Goal: Task Accomplishment & Management: Manage account settings

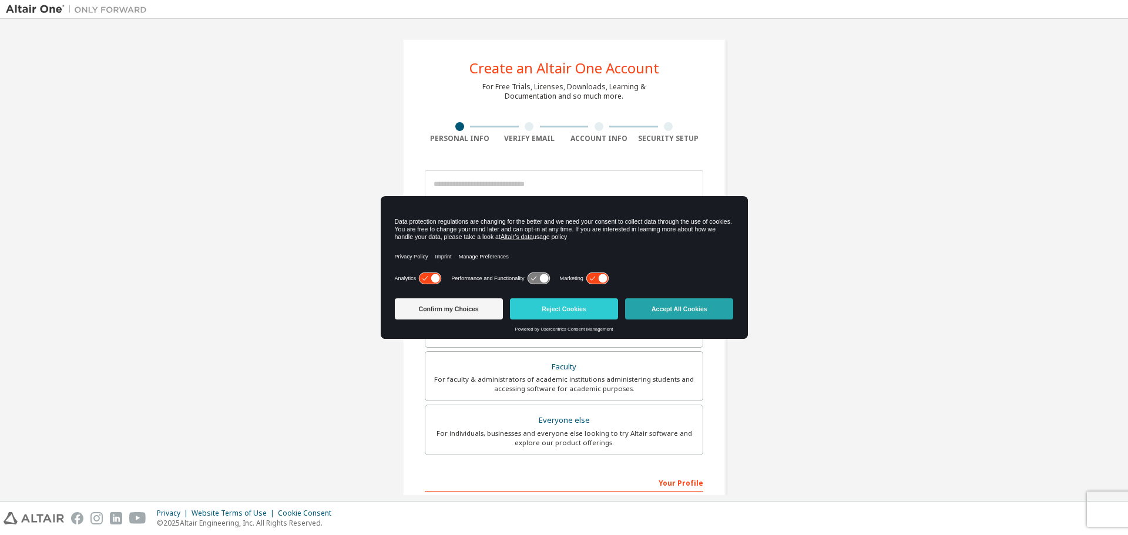
click at [653, 309] on button "Accept All Cookies" at bounding box center [679, 309] width 108 height 21
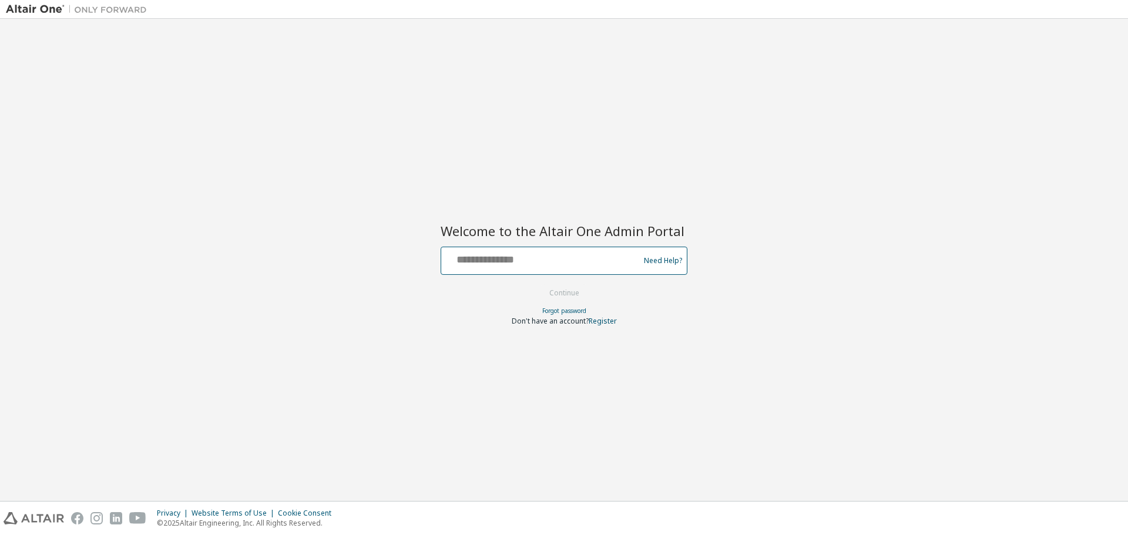
click at [490, 253] on input "text" at bounding box center [542, 258] width 192 height 17
paste input "**********"
type input "**********"
drag, startPoint x: 584, startPoint y: 260, endPoint x: 431, endPoint y: 257, distance: 153.4
click at [431, 257] on div "**********" at bounding box center [564, 260] width 1117 height 471
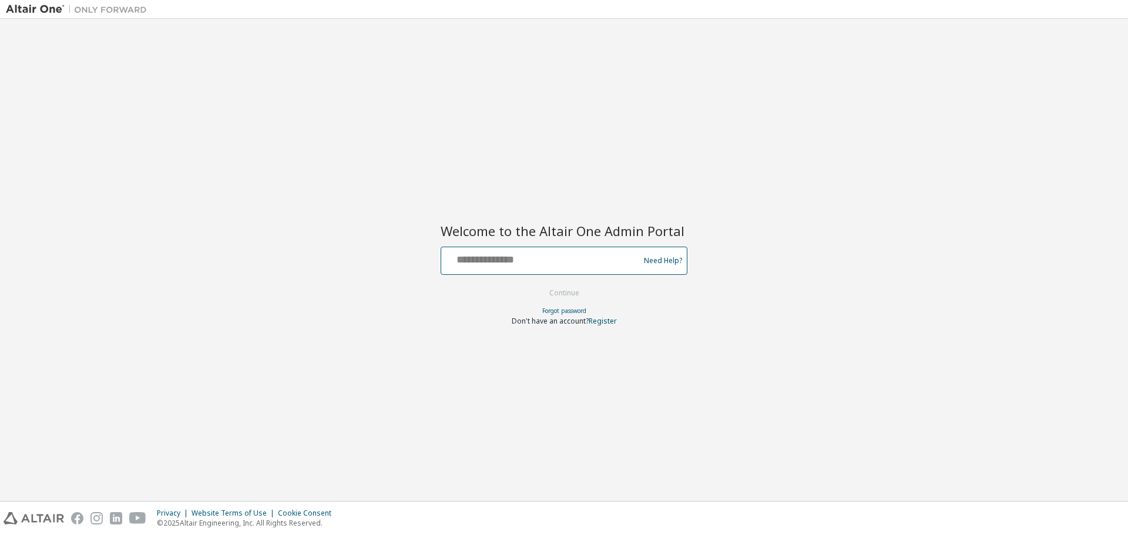
click at [526, 257] on input "text" at bounding box center [542, 258] width 192 height 17
paste input "**********"
type input "**********"
click at [569, 291] on button "Continue" at bounding box center [564, 293] width 55 height 18
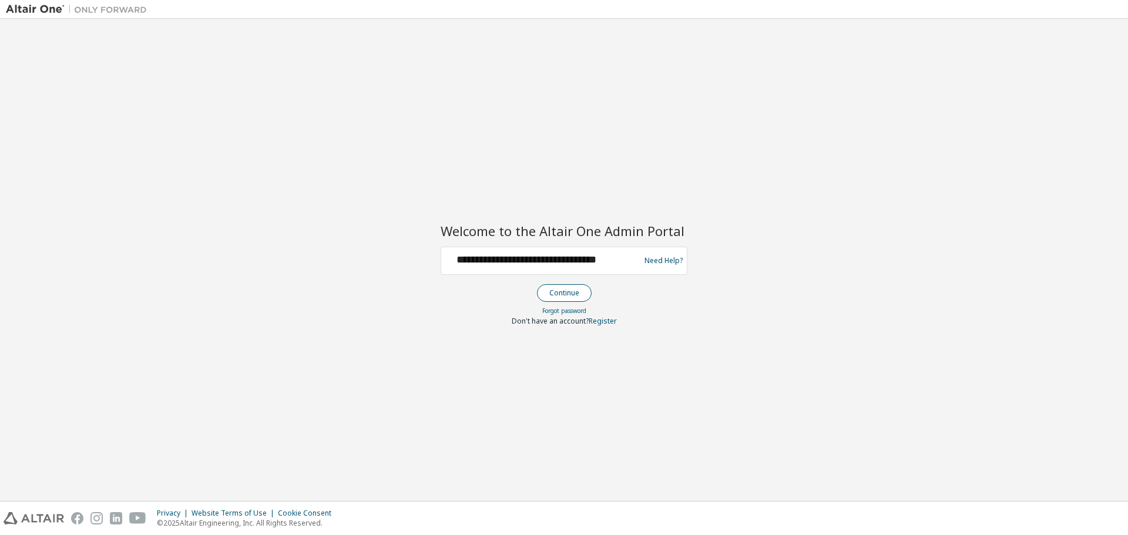
scroll to position [0, 0]
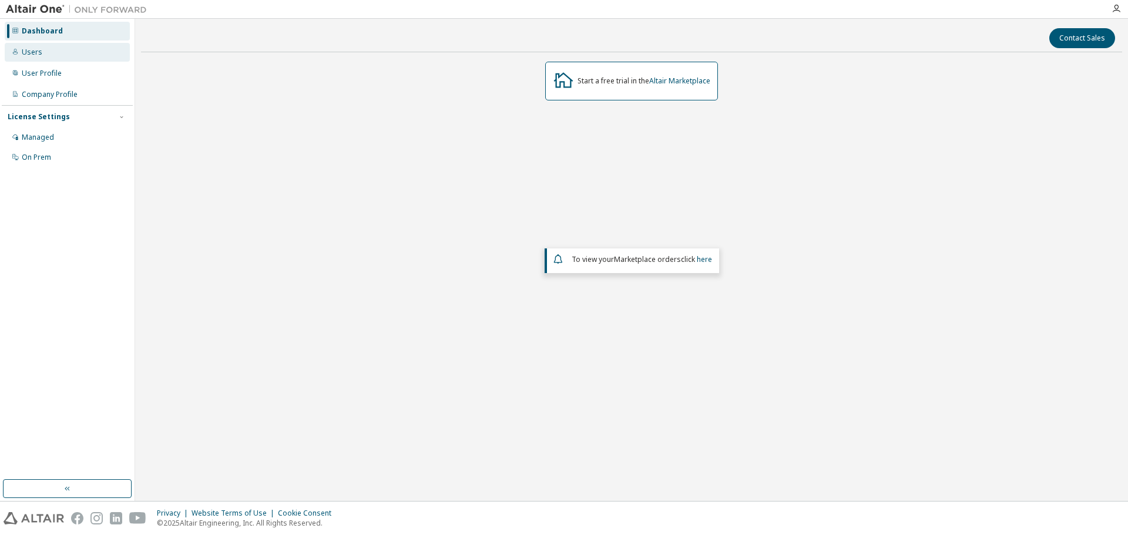
click at [32, 51] on div "Users" at bounding box center [32, 52] width 21 height 9
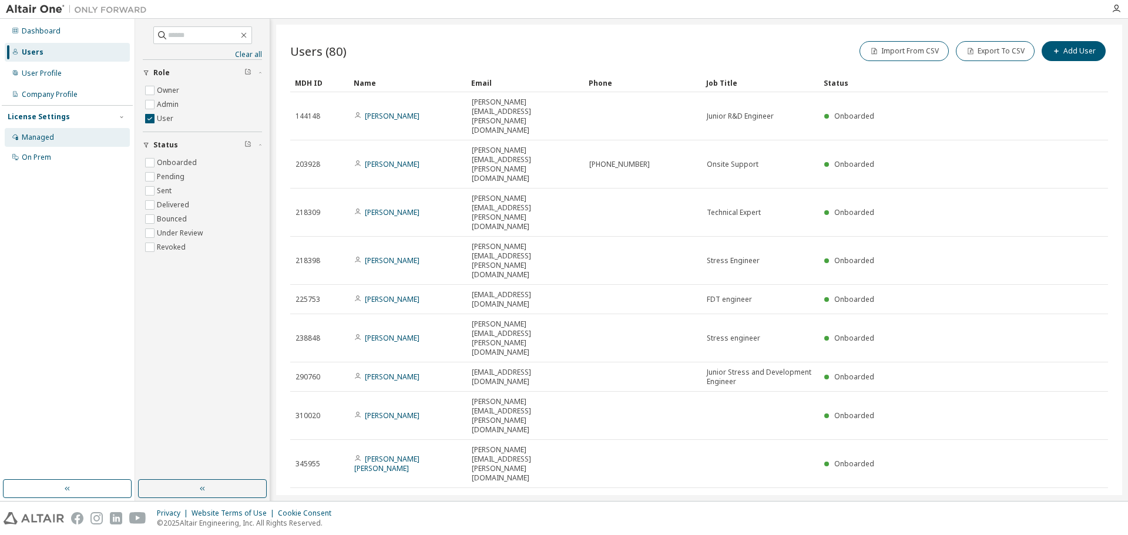
click at [31, 138] on div "Managed" at bounding box center [38, 137] width 32 height 9
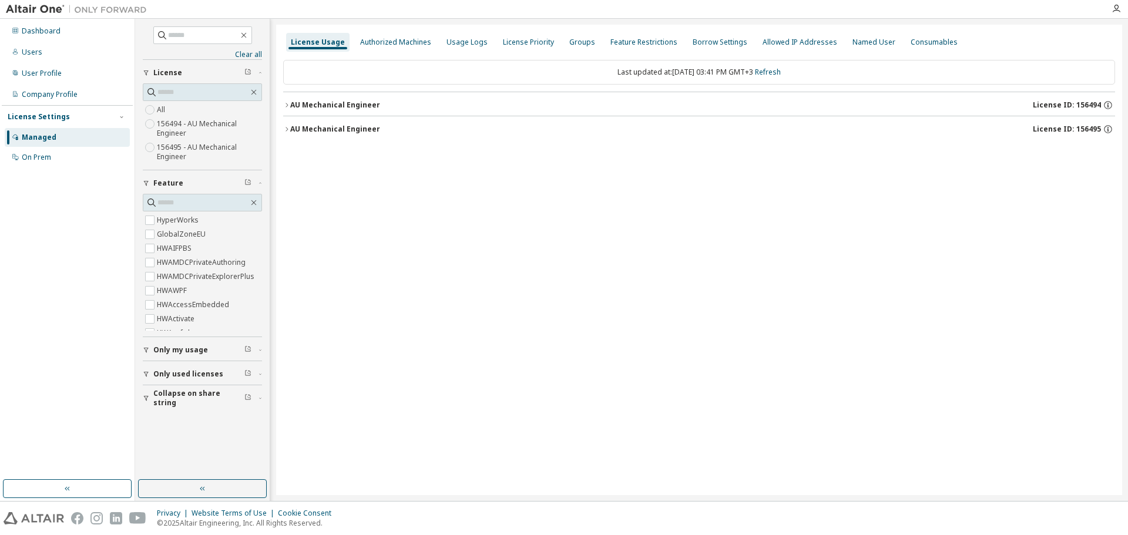
click at [291, 104] on div "AU Mechanical Engineer" at bounding box center [335, 104] width 90 height 9
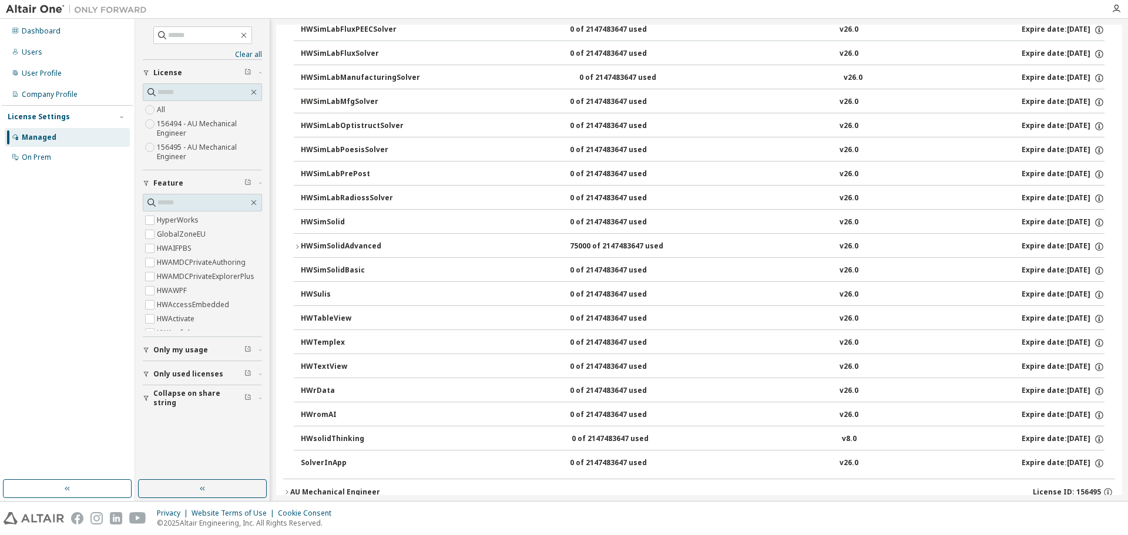
scroll to position [7834, 0]
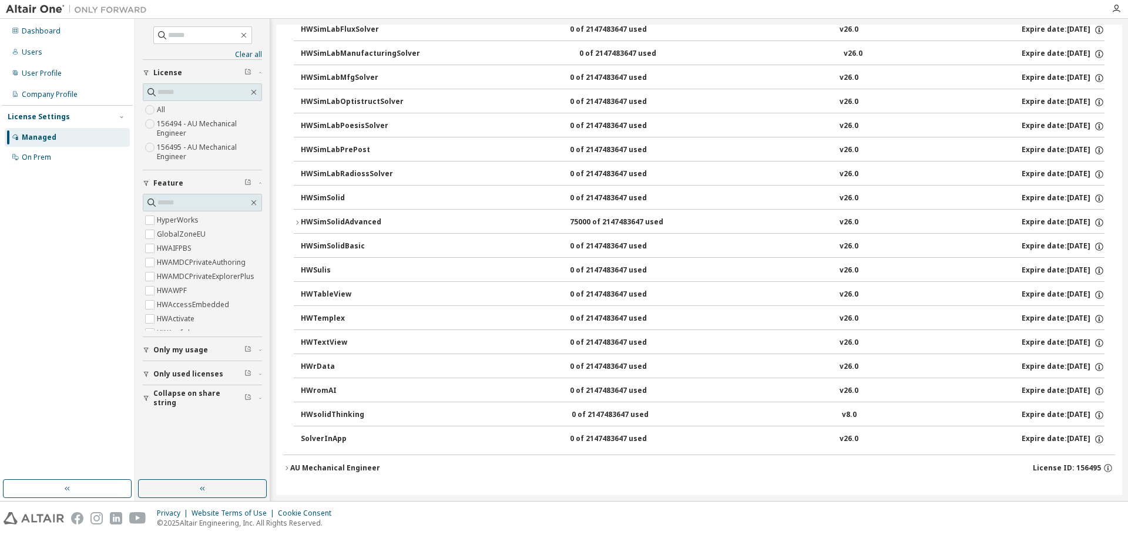
click at [320, 464] on div "AU Mechanical Engineer" at bounding box center [335, 468] width 90 height 9
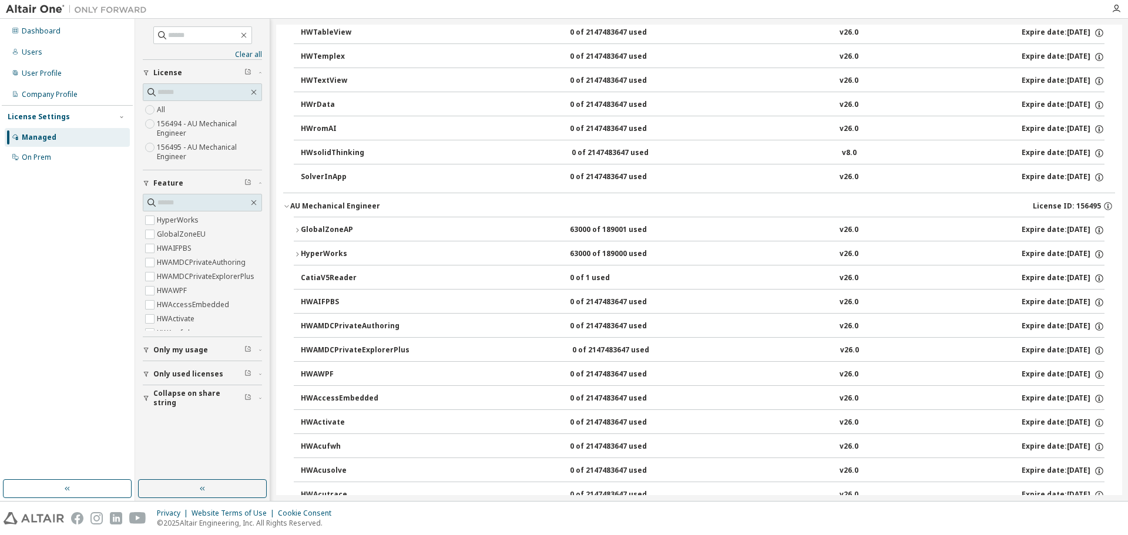
scroll to position [8226, 0]
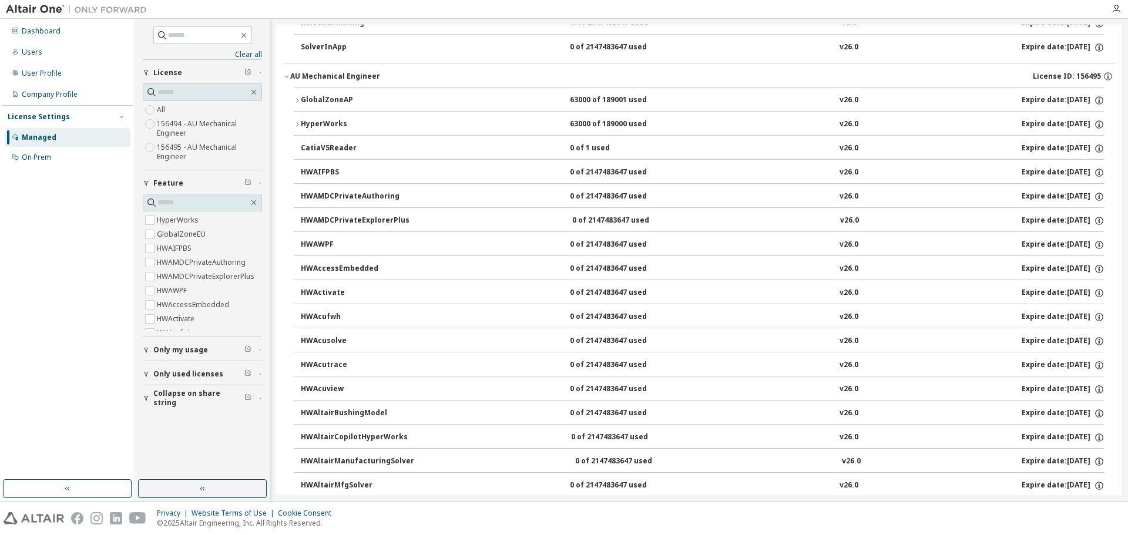
click at [299, 100] on icon "button" at bounding box center [297, 100] width 7 height 7
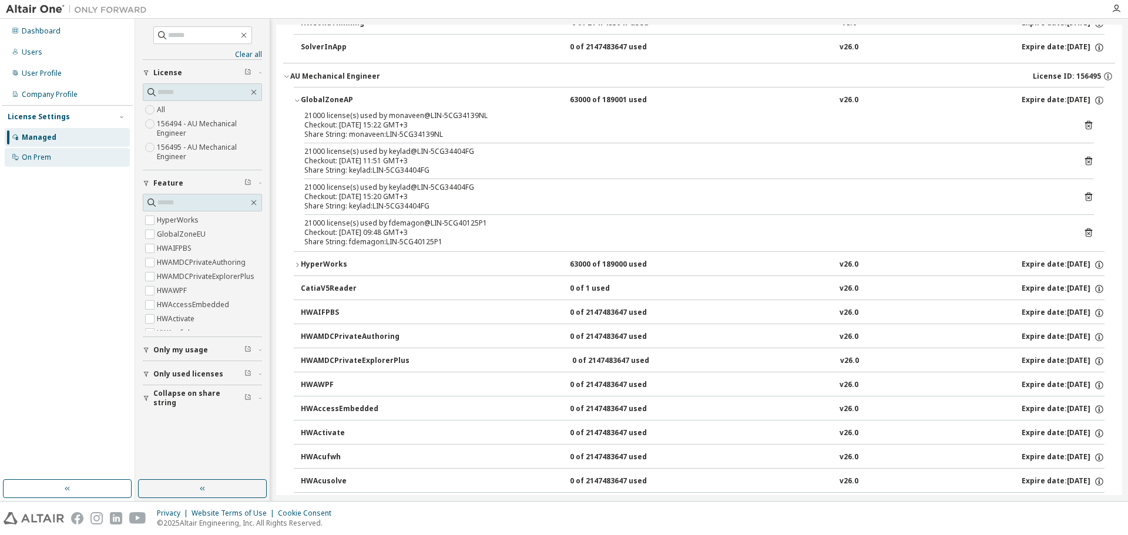
click at [36, 155] on div "On Prem" at bounding box center [36, 157] width 29 height 9
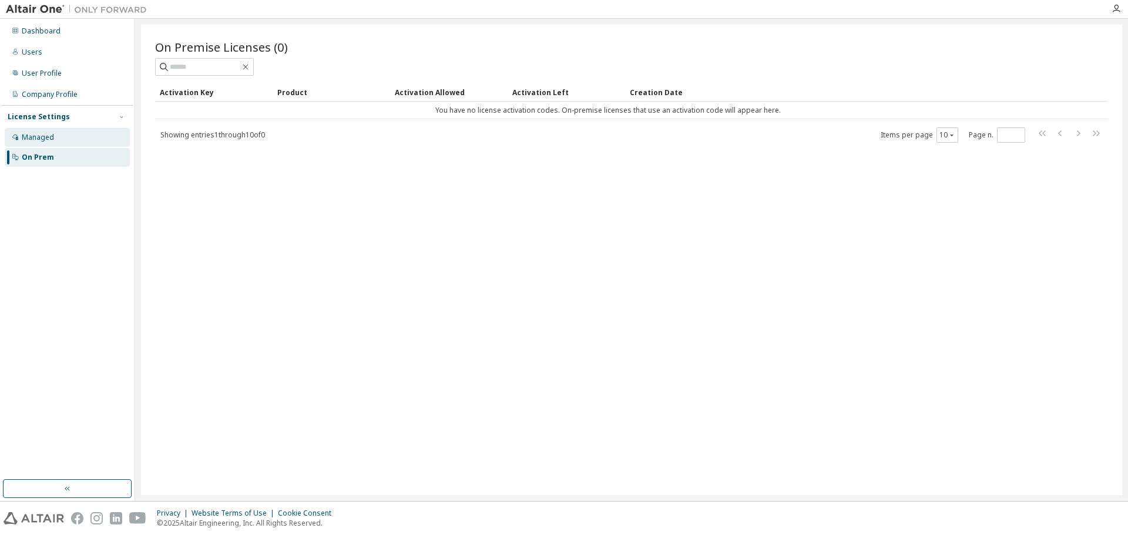
click at [36, 139] on div "Managed" at bounding box center [38, 137] width 32 height 9
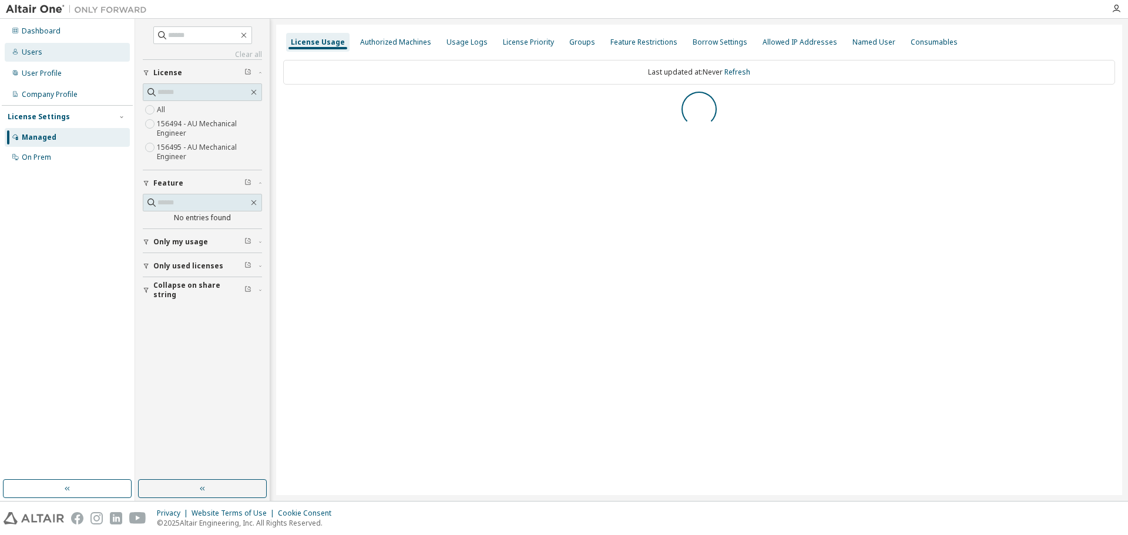
click at [35, 53] on div "Users" at bounding box center [32, 52] width 21 height 9
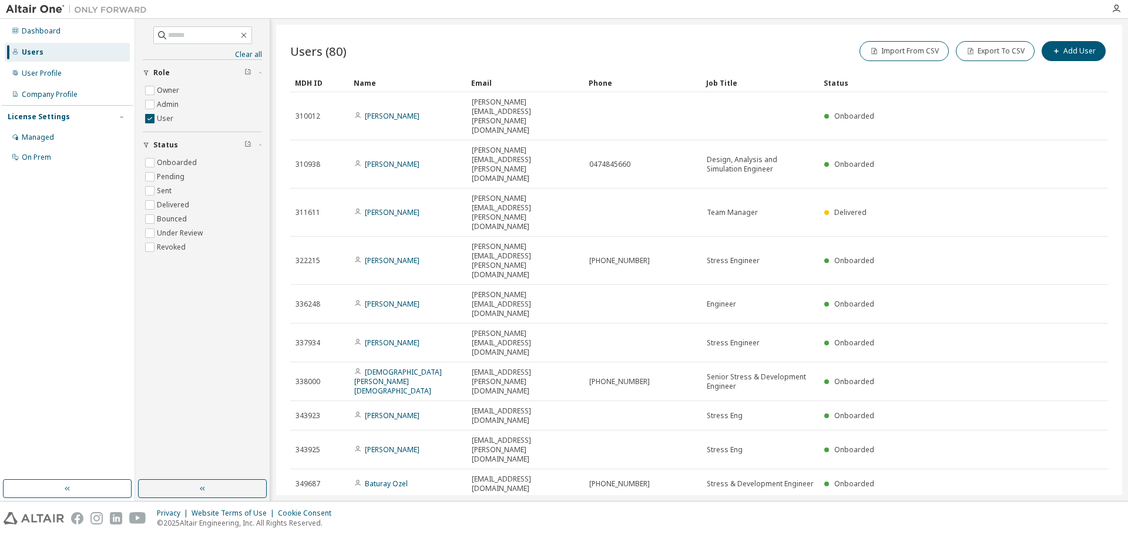
click at [1079, 510] on icon "button" at bounding box center [1079, 513] width 4 height 6
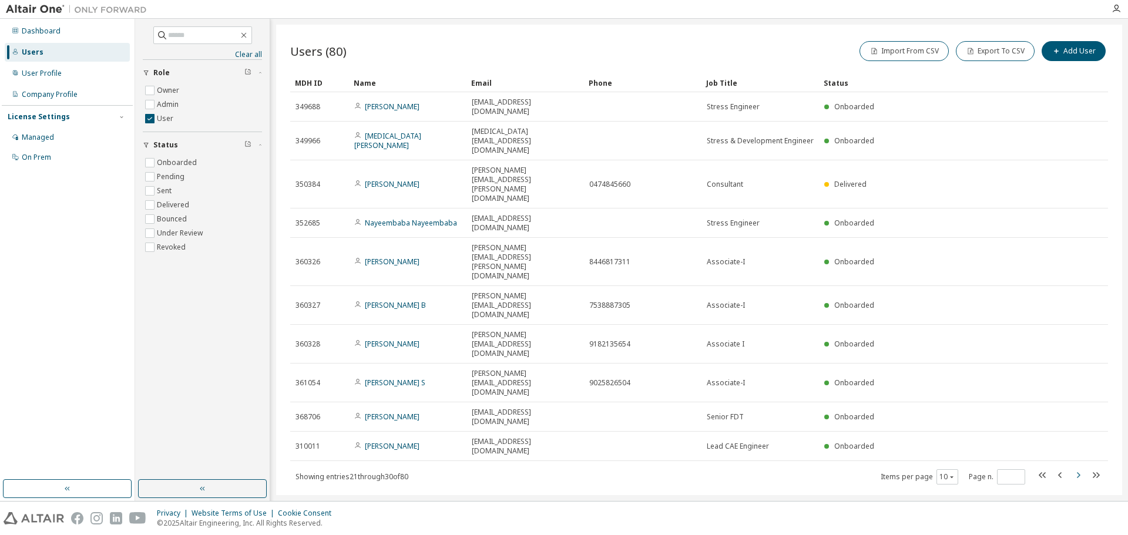
click at [1078, 468] on icon "button" at bounding box center [1078, 475] width 14 height 14
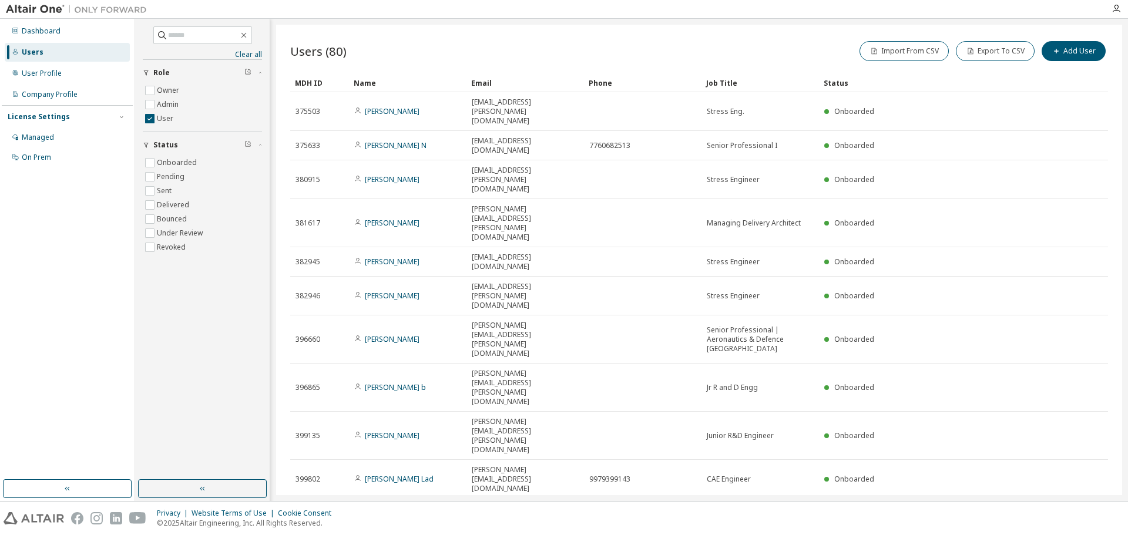
click at [1077, 506] on icon "button" at bounding box center [1078, 513] width 14 height 14
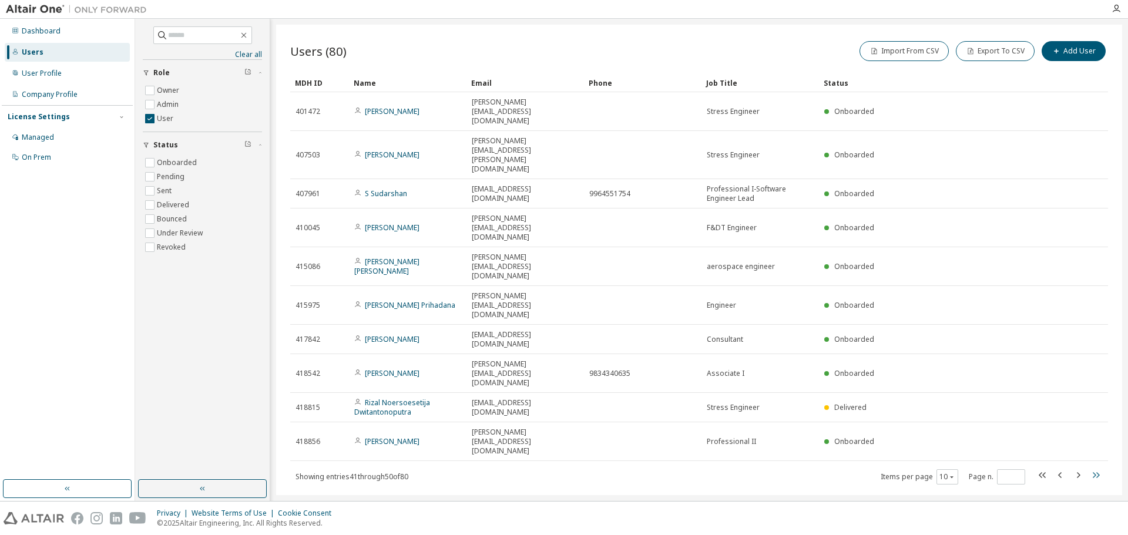
click at [1093, 468] on icon "button" at bounding box center [1096, 475] width 14 height 14
type input "*"
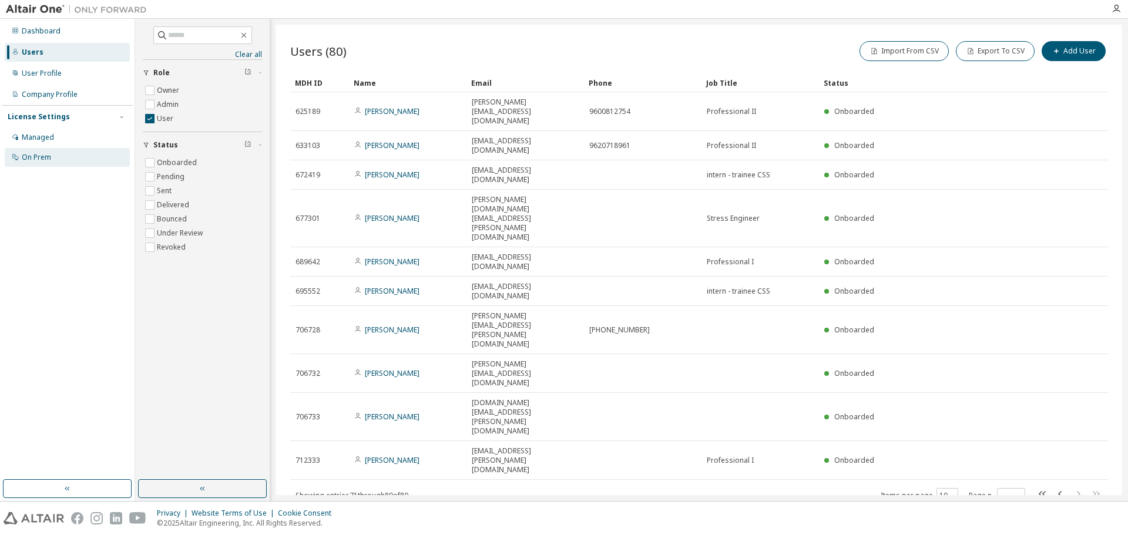
click at [38, 155] on div "On Prem" at bounding box center [36, 157] width 29 height 9
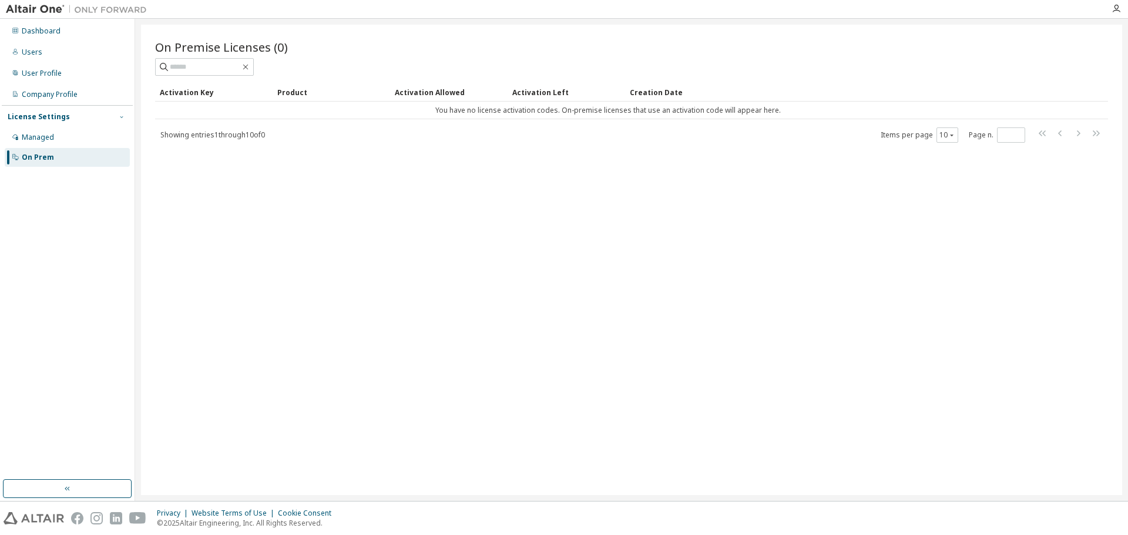
click at [119, 117] on icon "button" at bounding box center [121, 116] width 7 height 7
click at [25, 139] on div "Managed" at bounding box center [38, 137] width 32 height 9
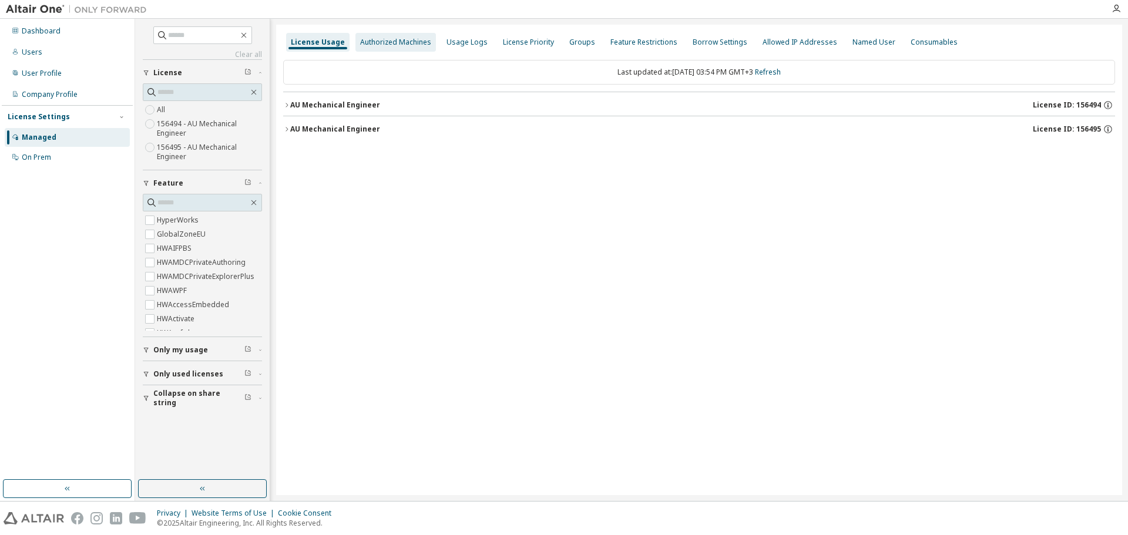
click at [395, 39] on div "Authorized Machines" at bounding box center [395, 42] width 71 height 9
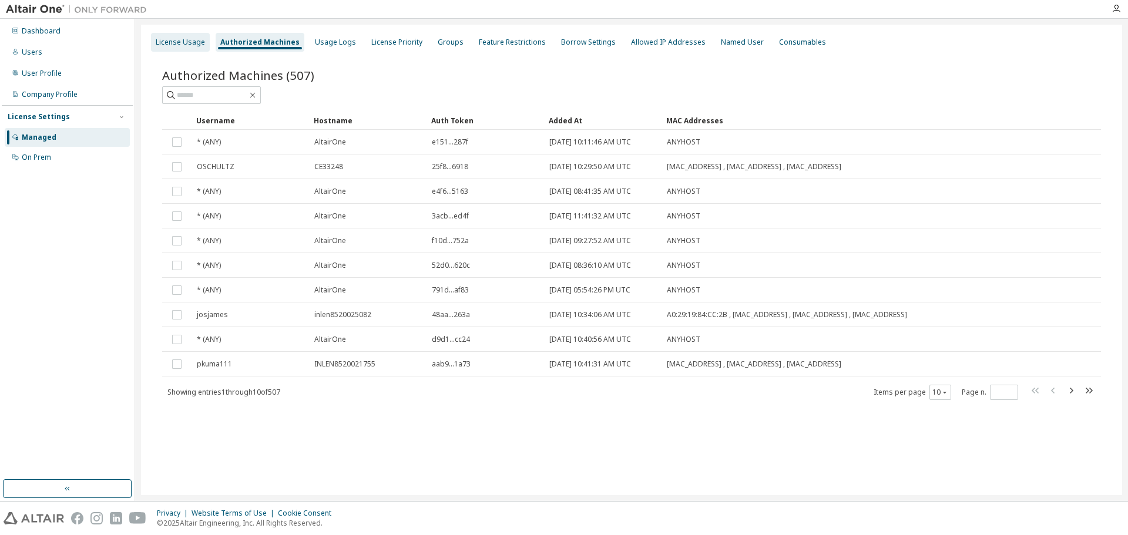
click at [172, 38] on div "License Usage" at bounding box center [180, 42] width 49 height 9
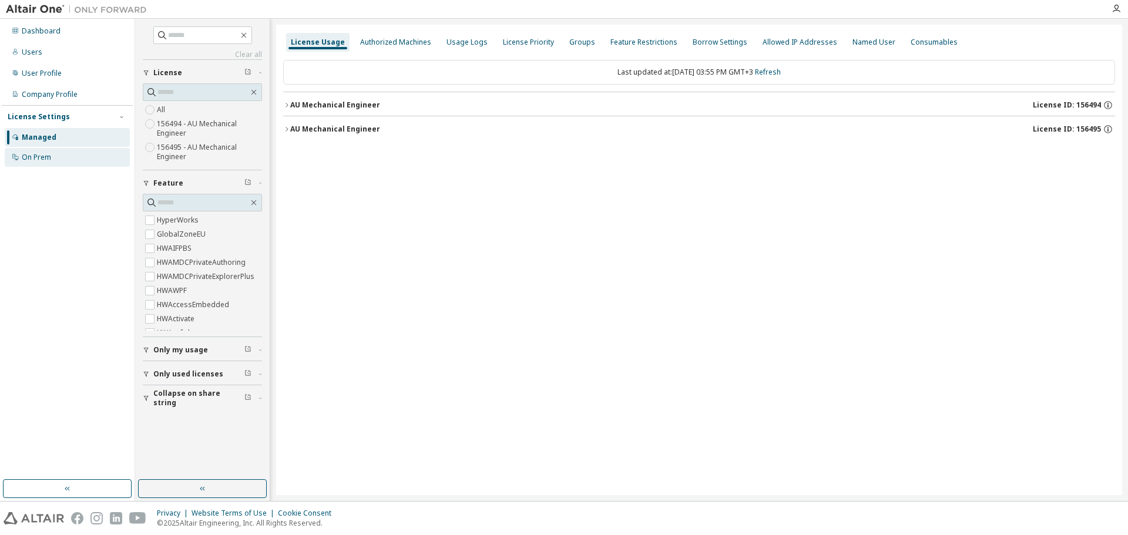
click at [41, 157] on div "On Prem" at bounding box center [36, 157] width 29 height 9
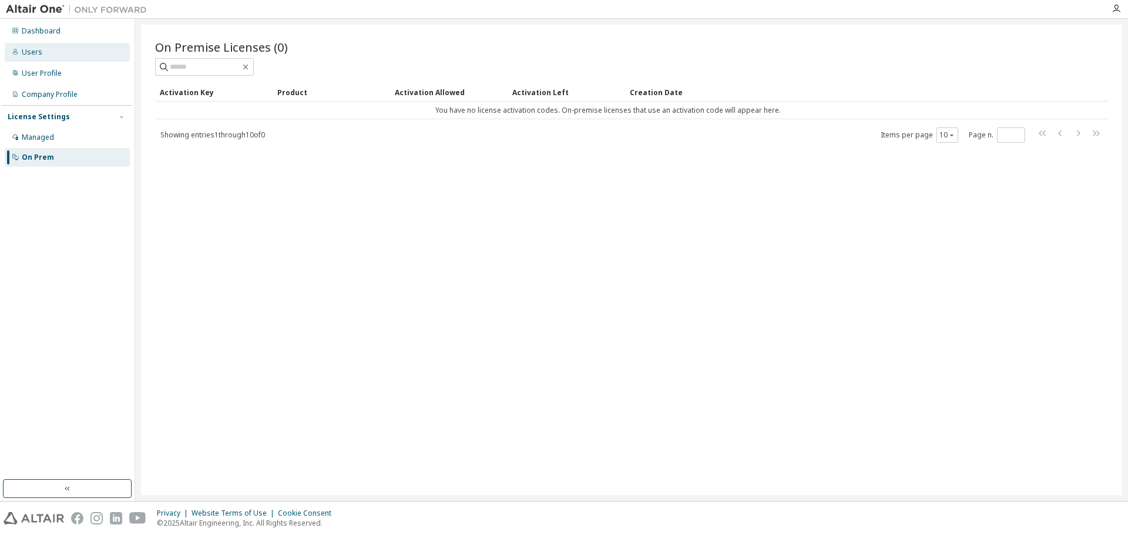
click at [35, 53] on div "Users" at bounding box center [32, 52] width 21 height 9
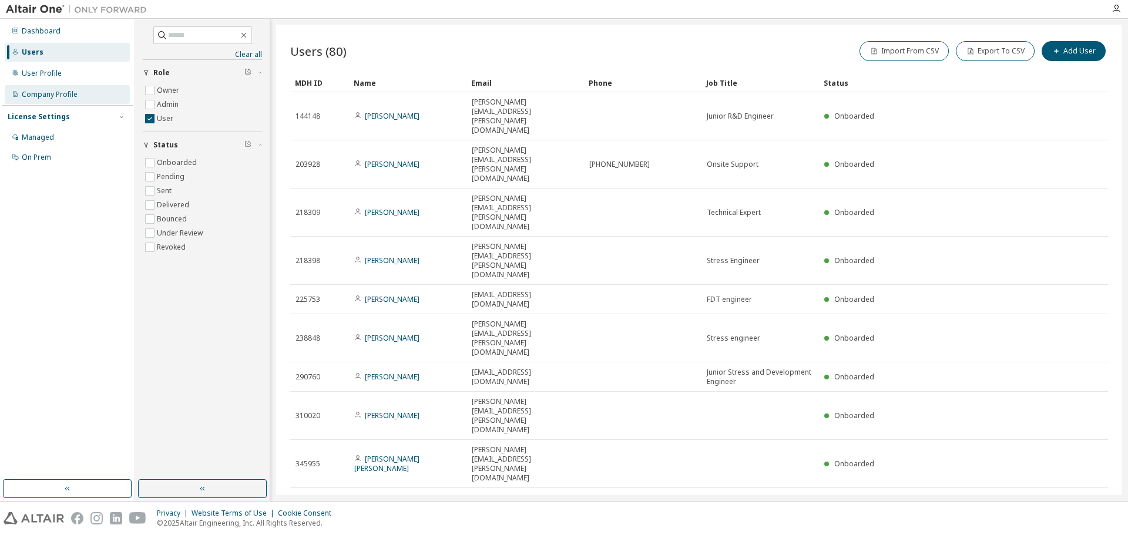
click at [68, 94] on div "Company Profile" at bounding box center [50, 94] width 56 height 9
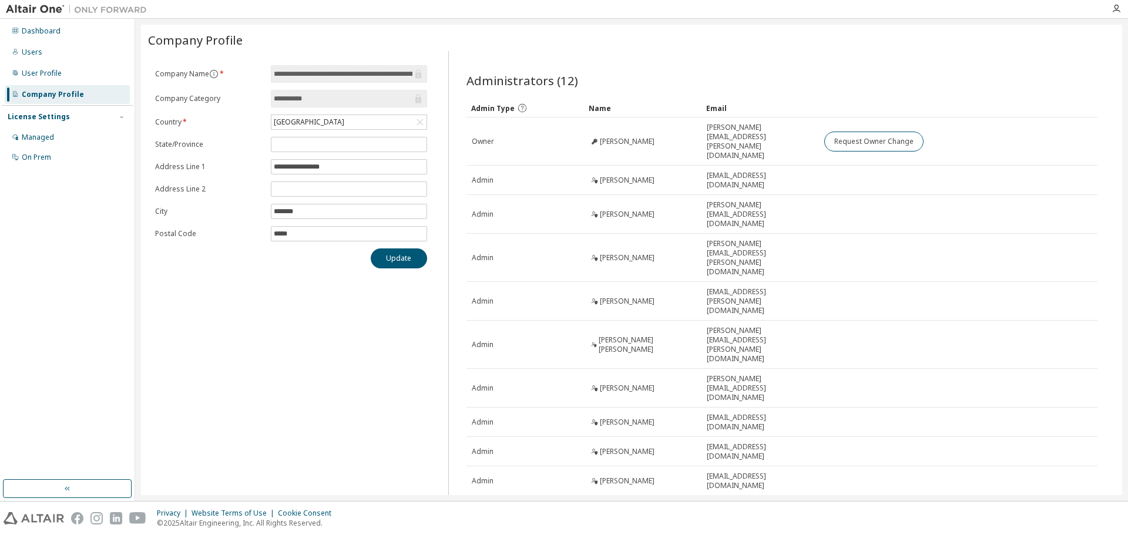
click at [1067, 503] on icon "button" at bounding box center [1068, 510] width 14 height 14
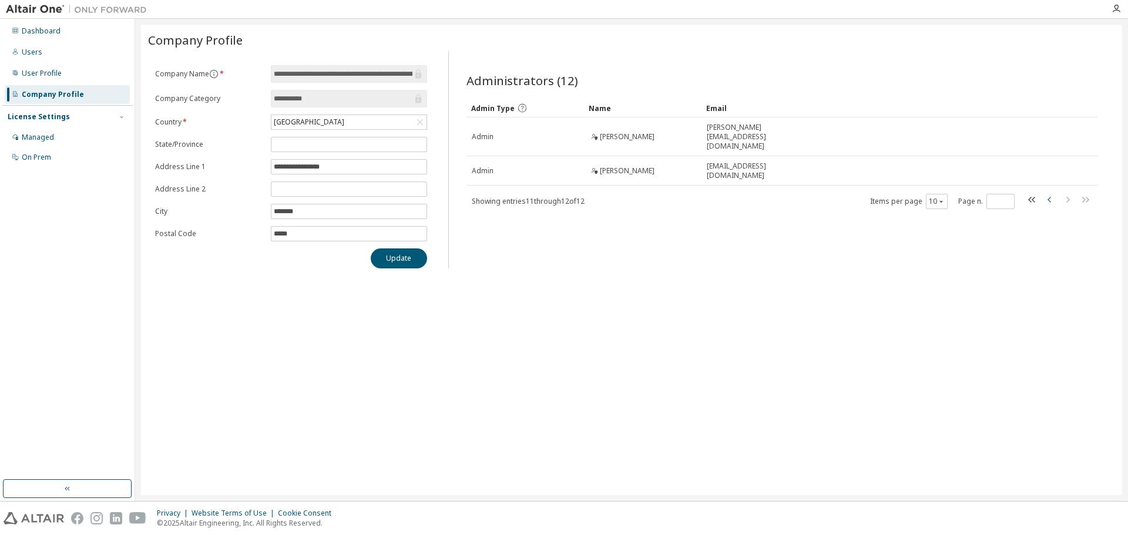
click at [1048, 193] on icon "button" at bounding box center [1050, 200] width 14 height 14
type input "*"
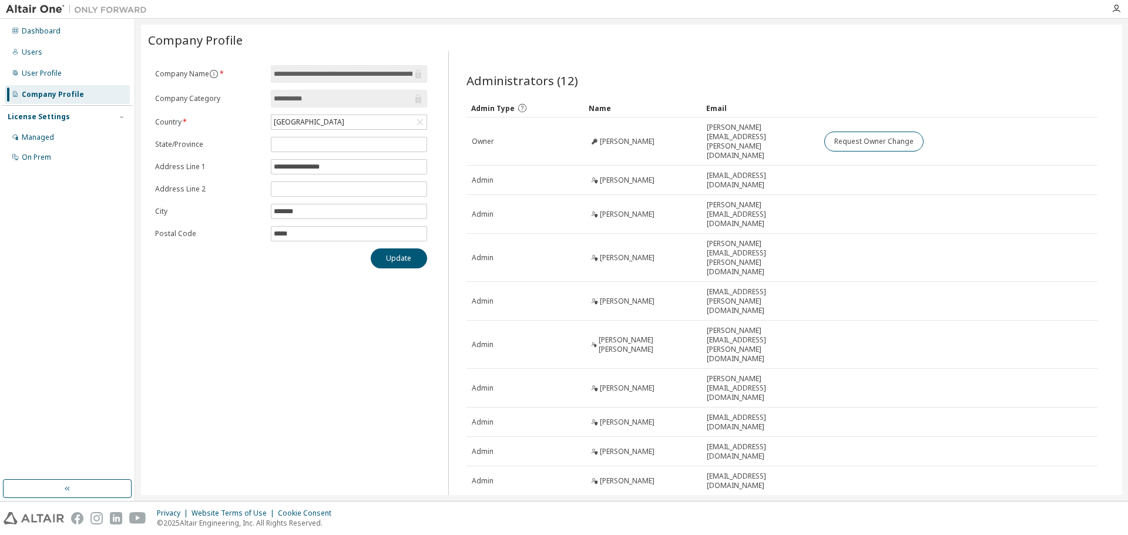
click at [336, 313] on div "**********" at bounding box center [291, 301] width 286 height 500
click at [39, 51] on div "Users" at bounding box center [32, 52] width 21 height 9
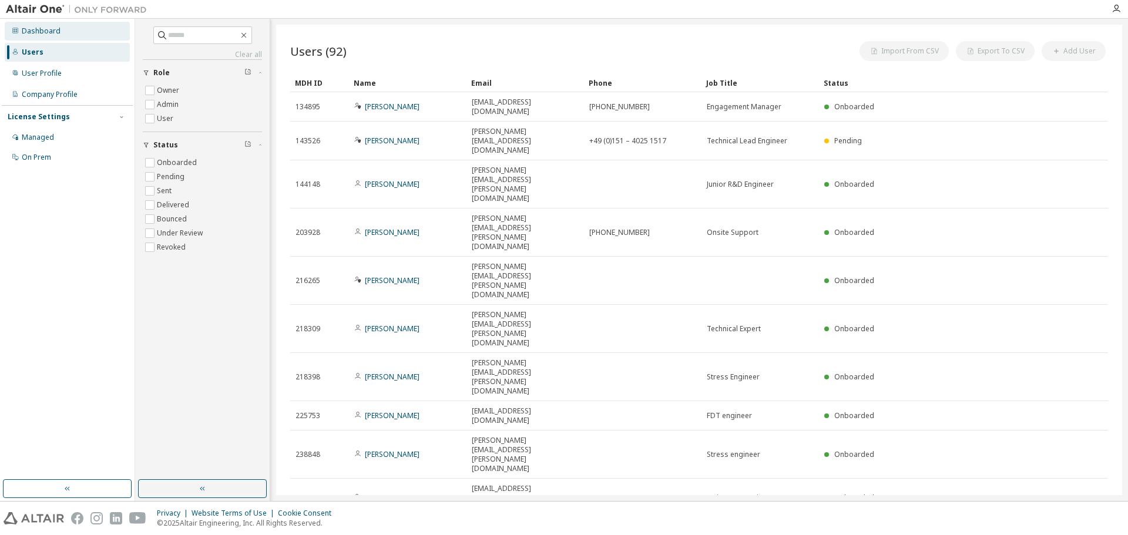
click at [46, 28] on div "Dashboard" at bounding box center [41, 30] width 39 height 9
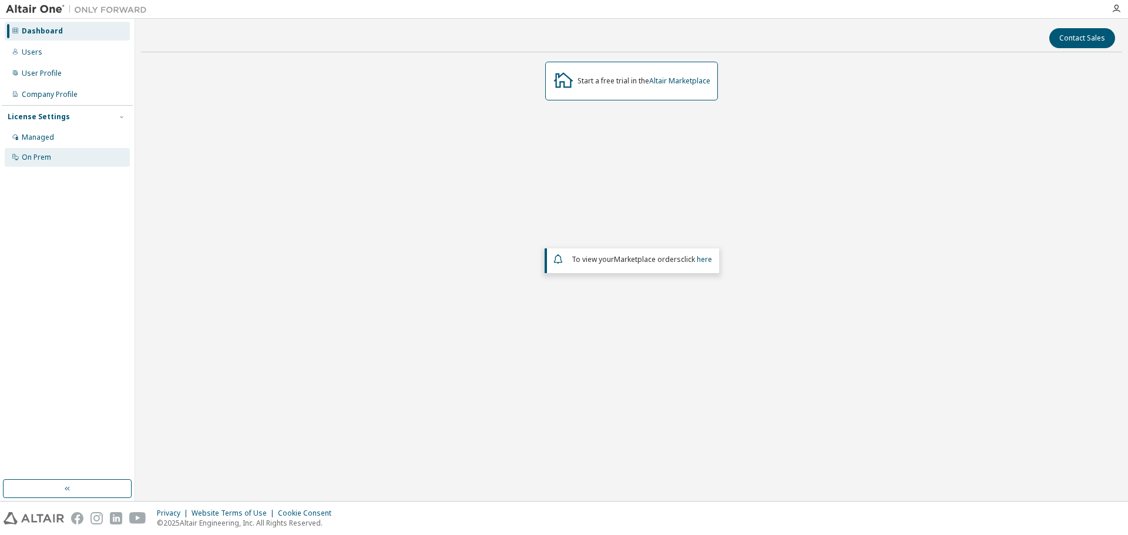
click at [45, 156] on div "On Prem" at bounding box center [36, 157] width 29 height 9
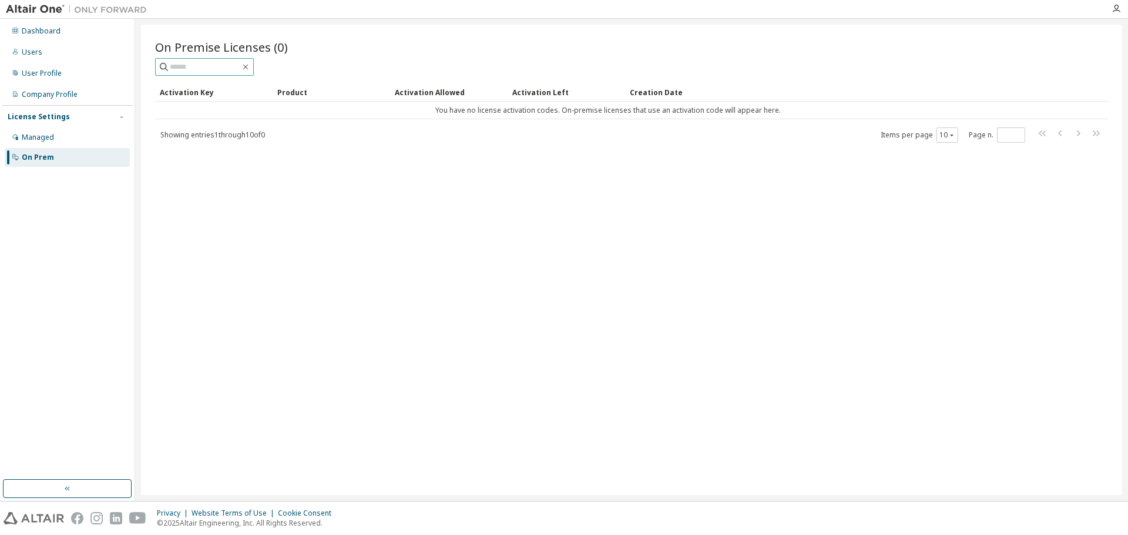
click at [240, 68] on input "text" at bounding box center [205, 67] width 71 height 12
click at [52, 138] on div "Managed" at bounding box center [38, 137] width 32 height 9
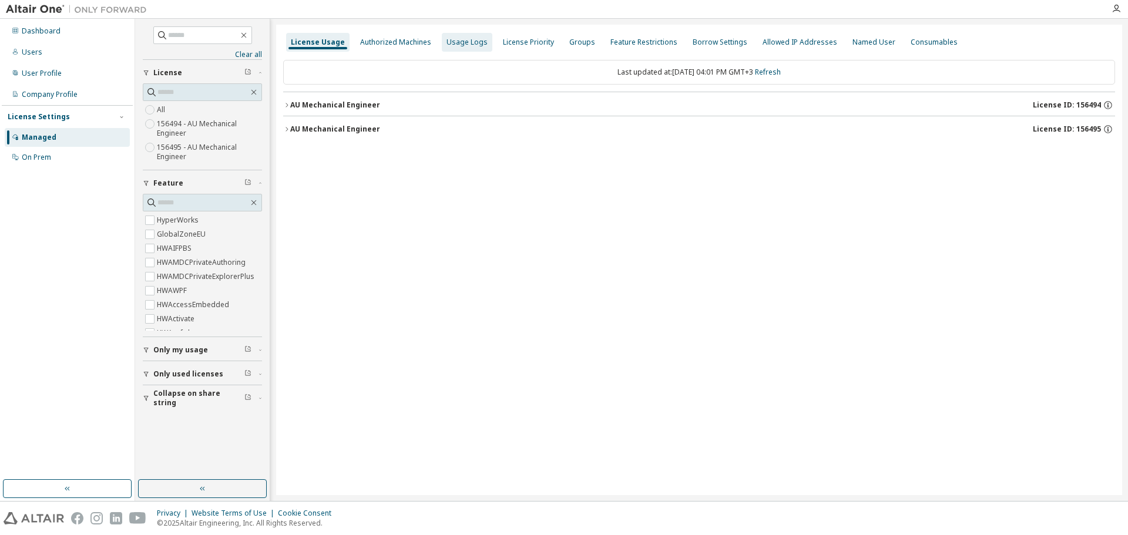
click at [464, 41] on div "Usage Logs" at bounding box center [467, 42] width 41 height 9
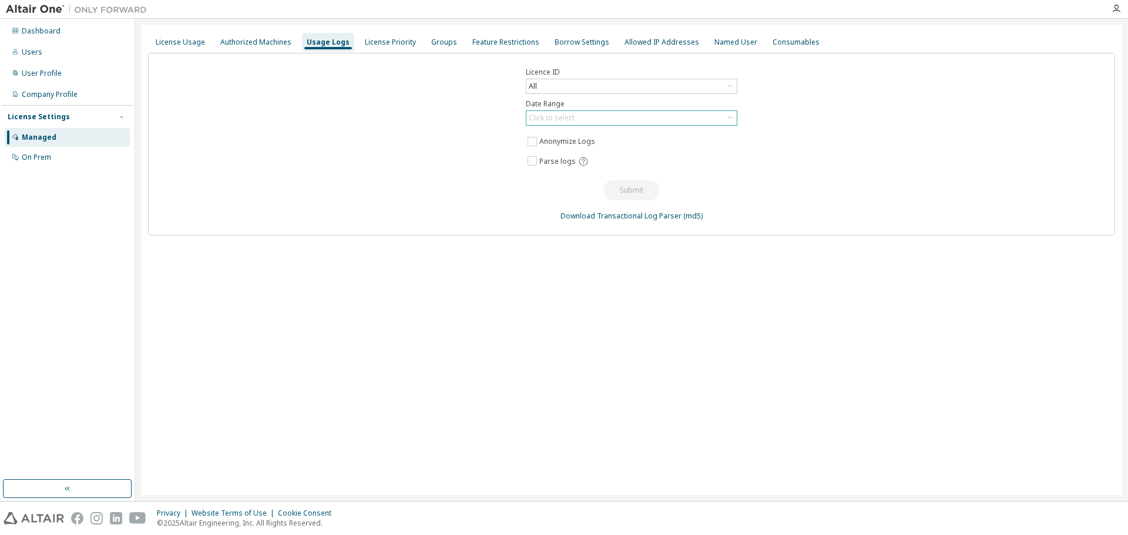
click at [724, 117] on div "Click to select" at bounding box center [632, 118] width 210 height 14
click at [580, 152] on li "Last 30 days" at bounding box center [631, 150] width 208 height 15
click at [629, 188] on button "Submit" at bounding box center [632, 190] width 56 height 20
click at [773, 42] on div "Consumables" at bounding box center [796, 42] width 47 height 9
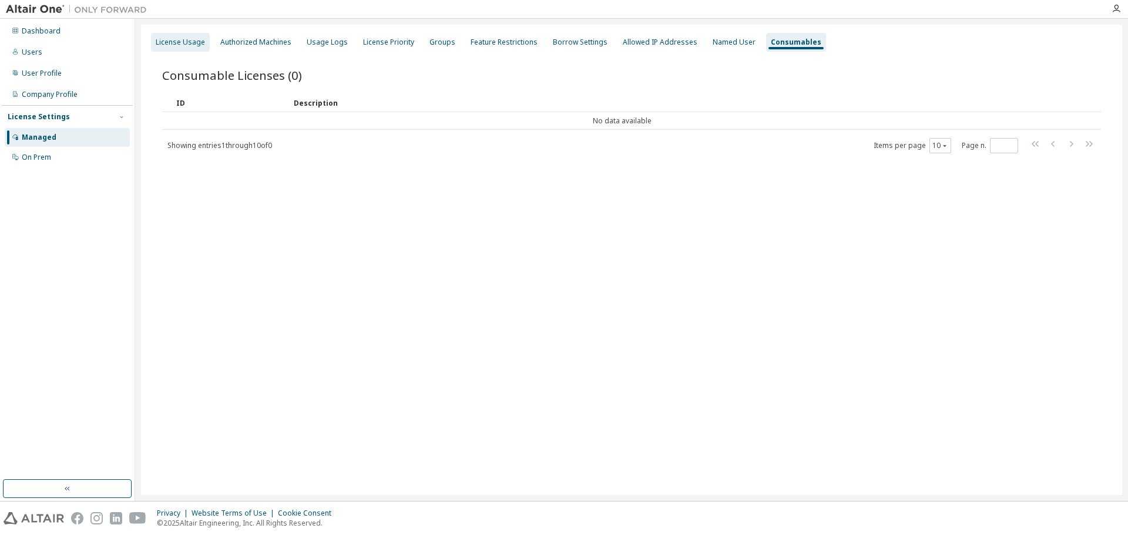
click at [166, 41] on div "License Usage" at bounding box center [180, 42] width 49 height 9
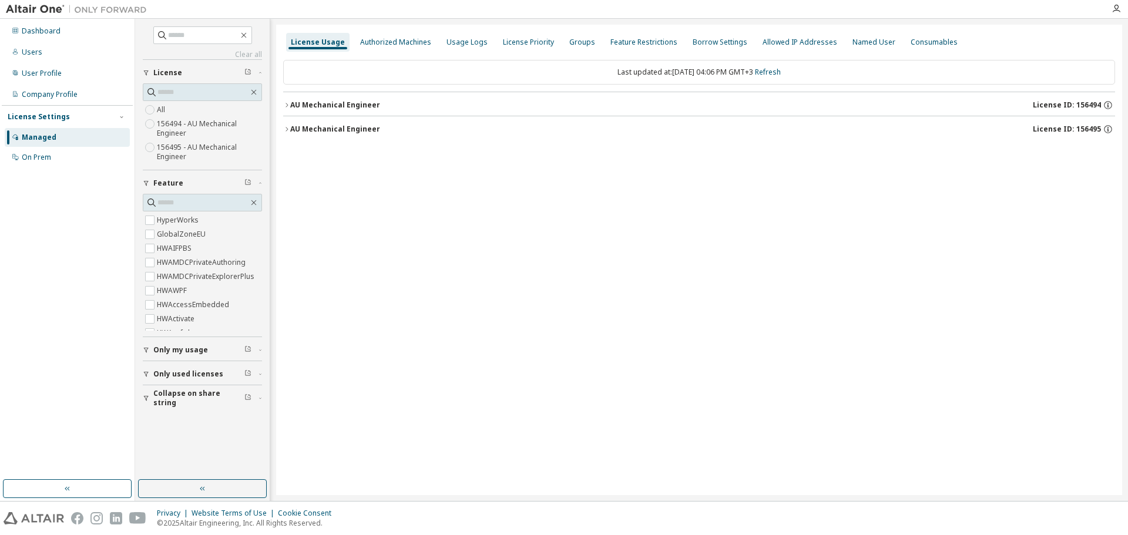
click at [287, 126] on icon "button" at bounding box center [286, 129] width 7 height 7
